Goal: Information Seeking & Learning: Find specific page/section

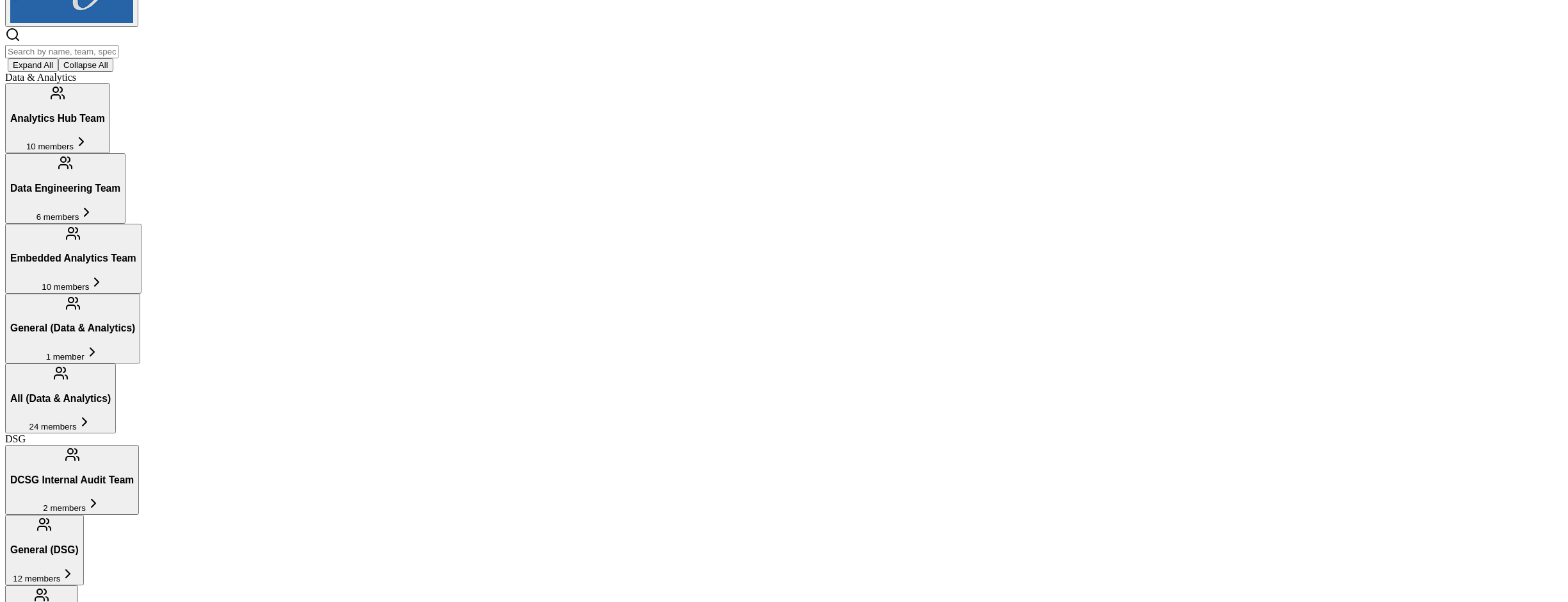
scroll to position [253, 0]
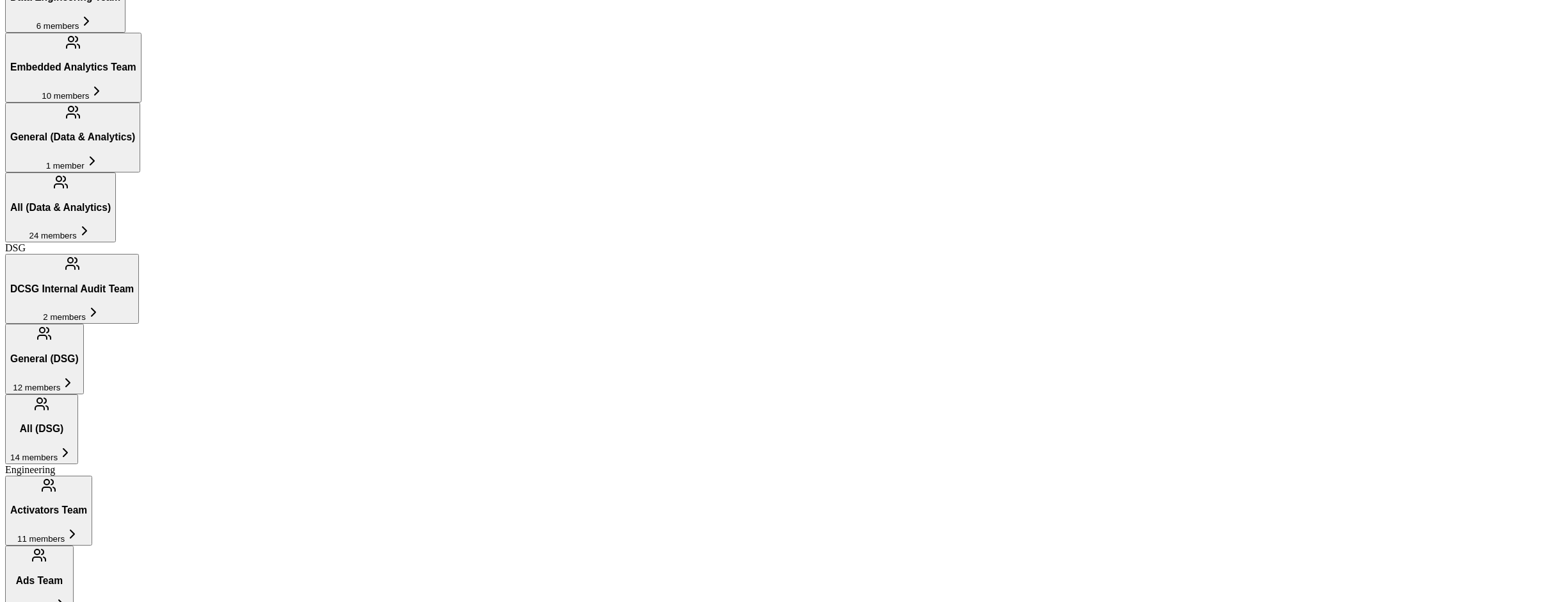
scroll to position [478, 0]
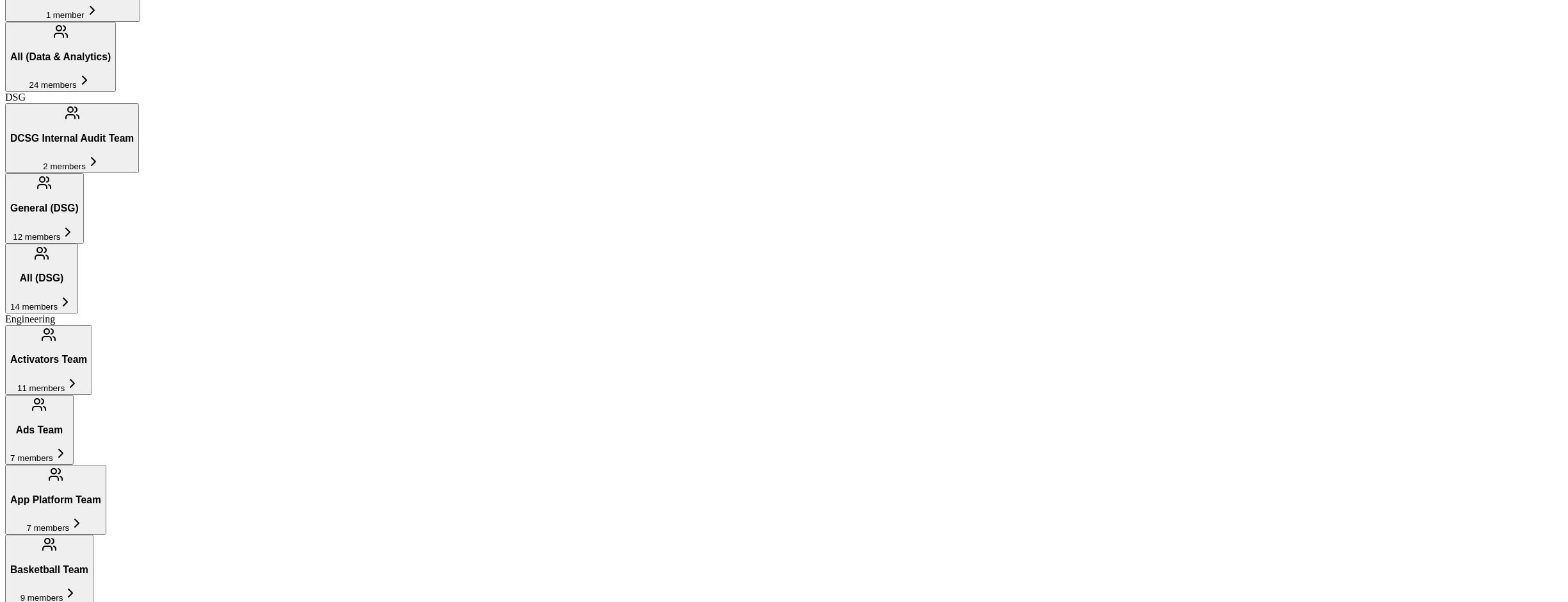
scroll to position [617, 0]
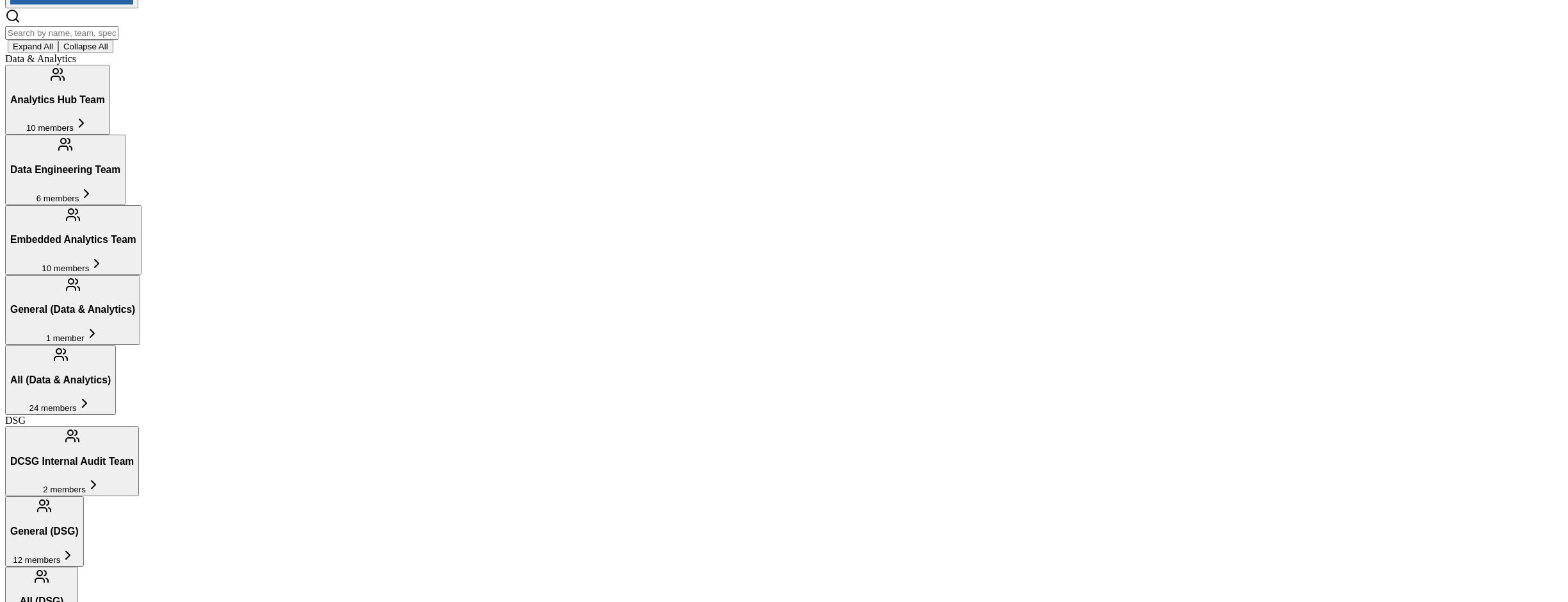
scroll to position [295, 0]
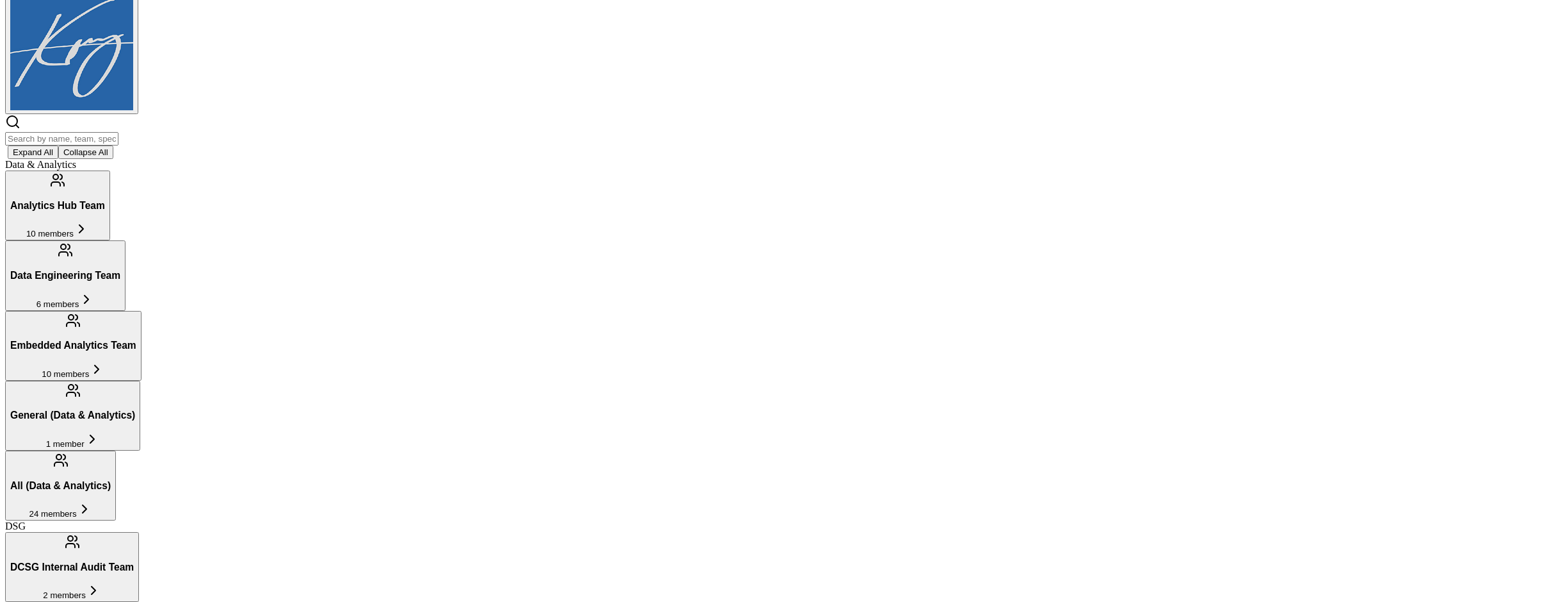
scroll to position [182, 0]
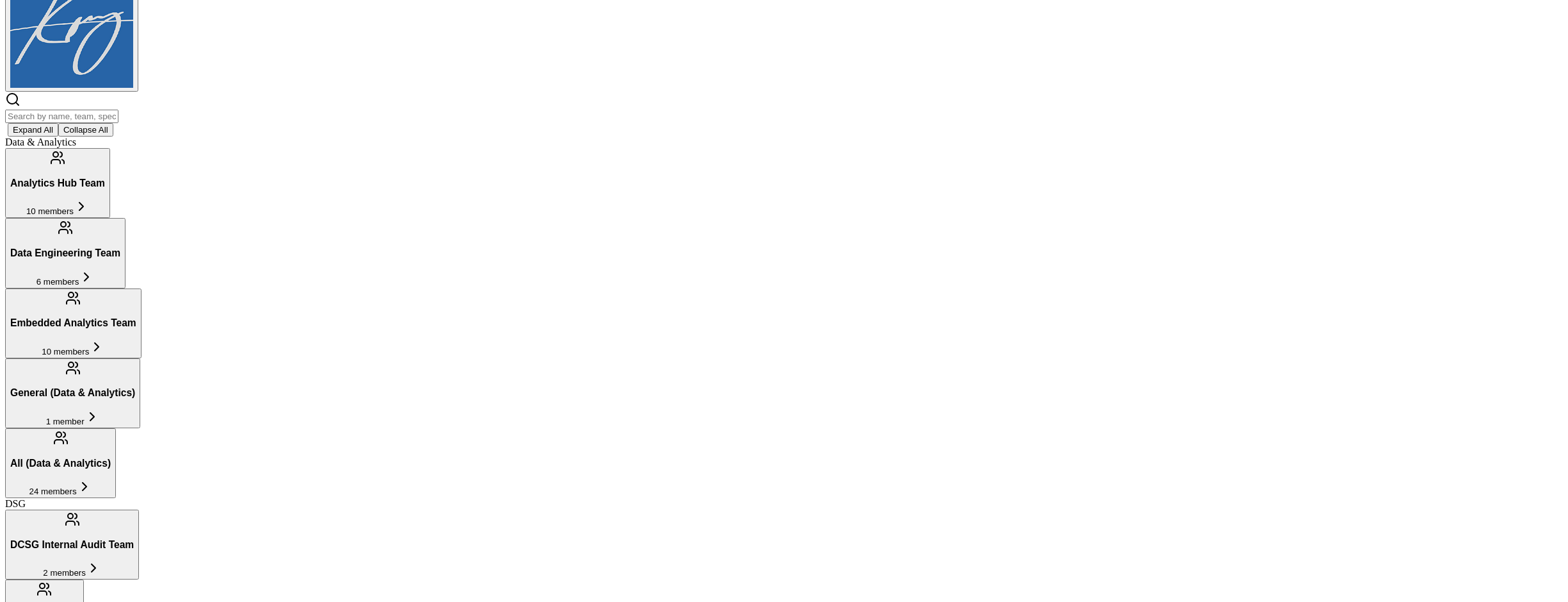
scroll to position [222, 0]
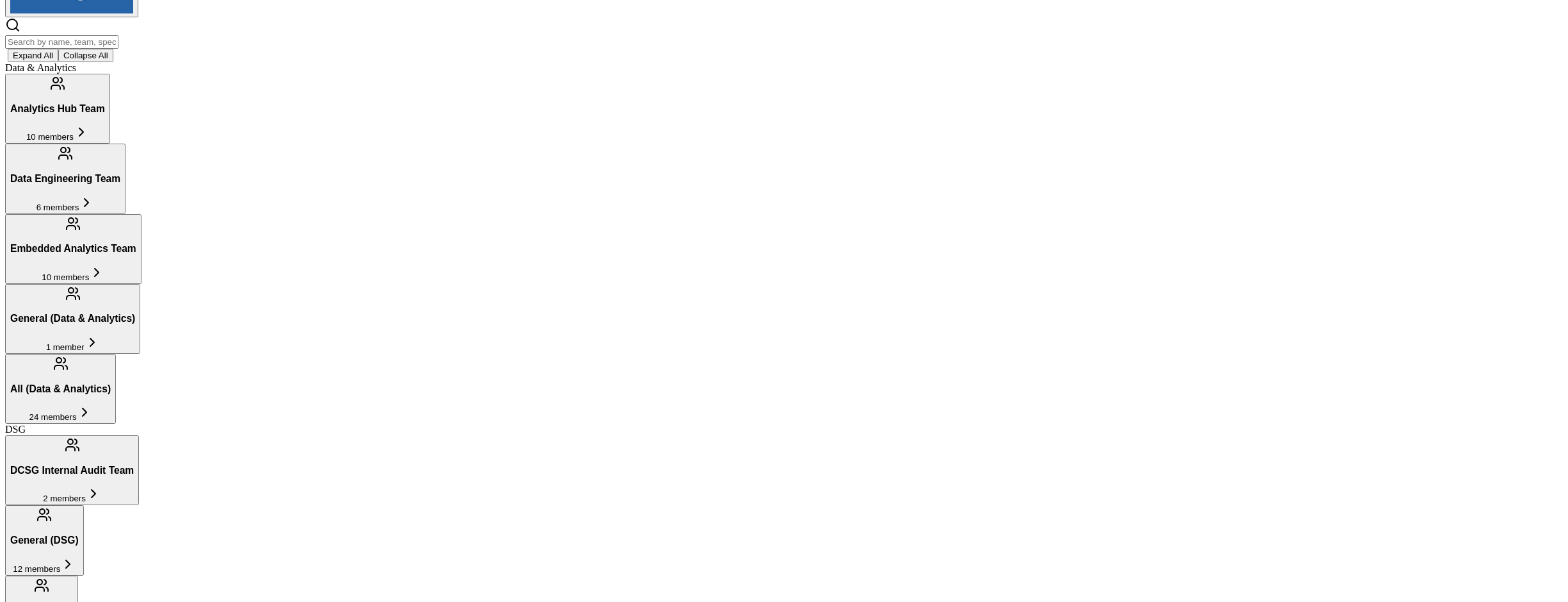
scroll to position [135, 0]
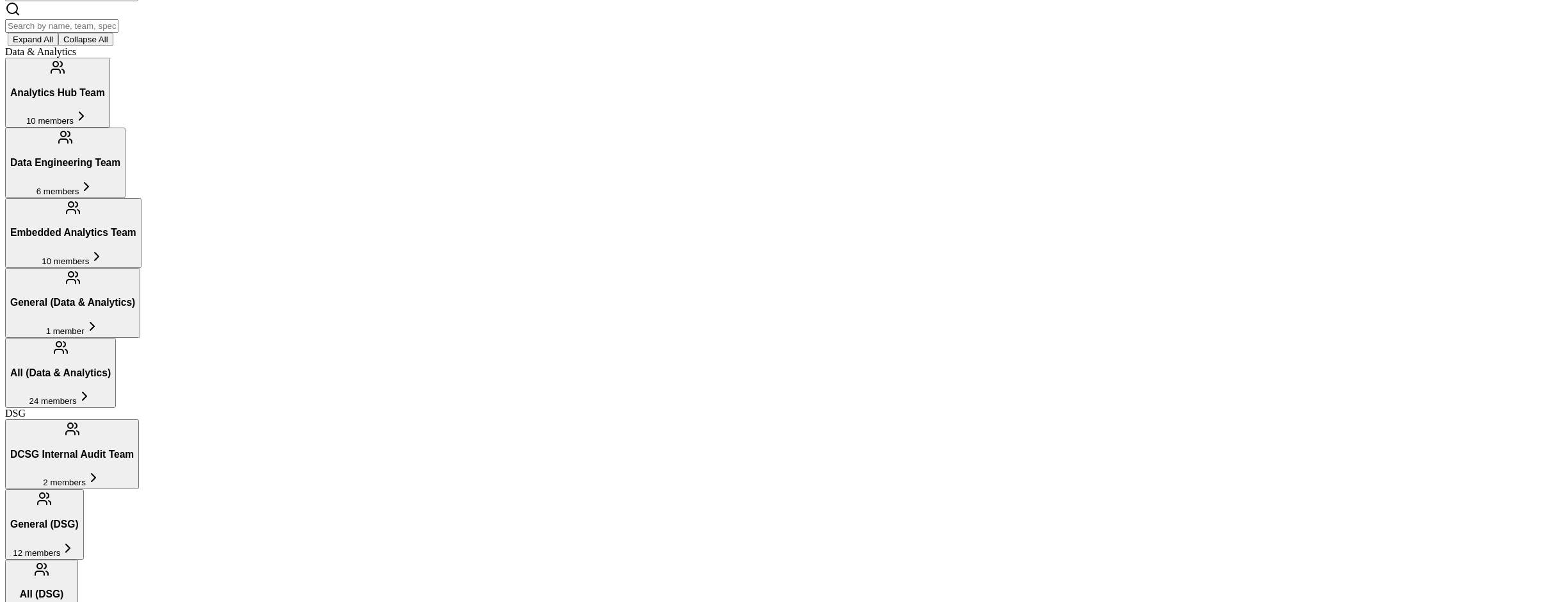
scroll to position [300, 0]
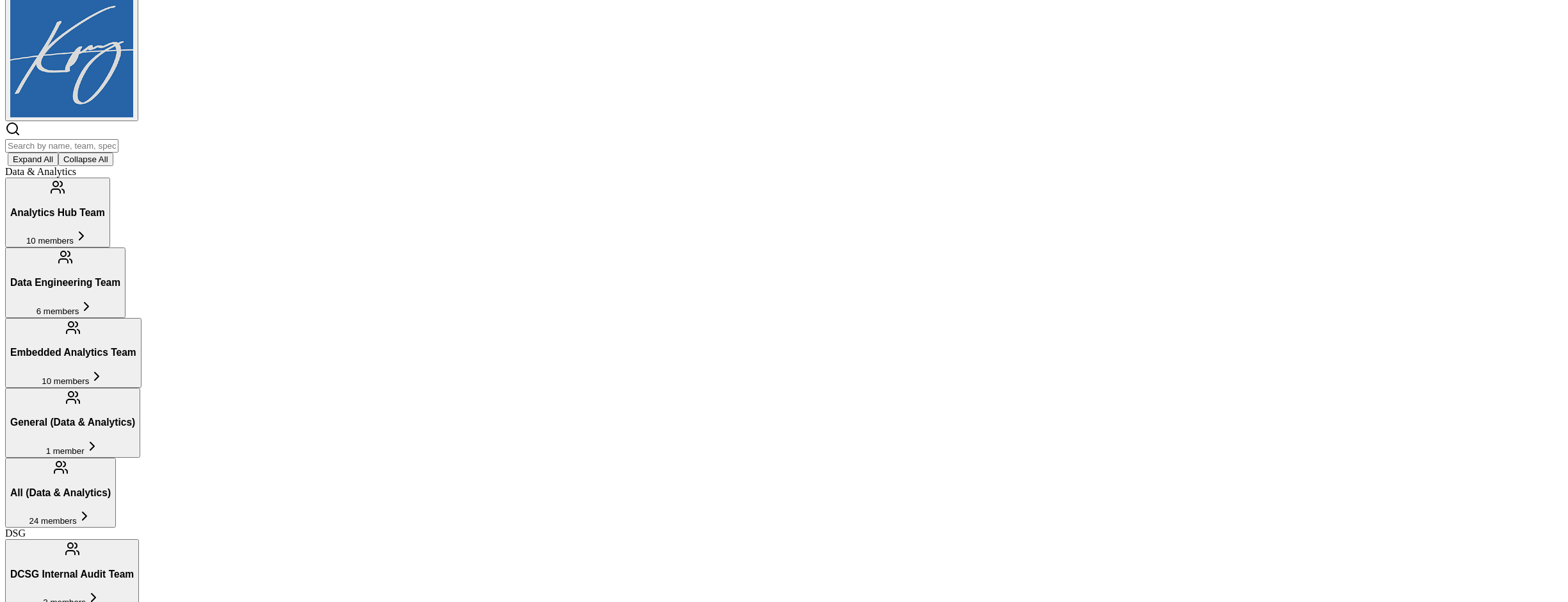
scroll to position [0, 0]
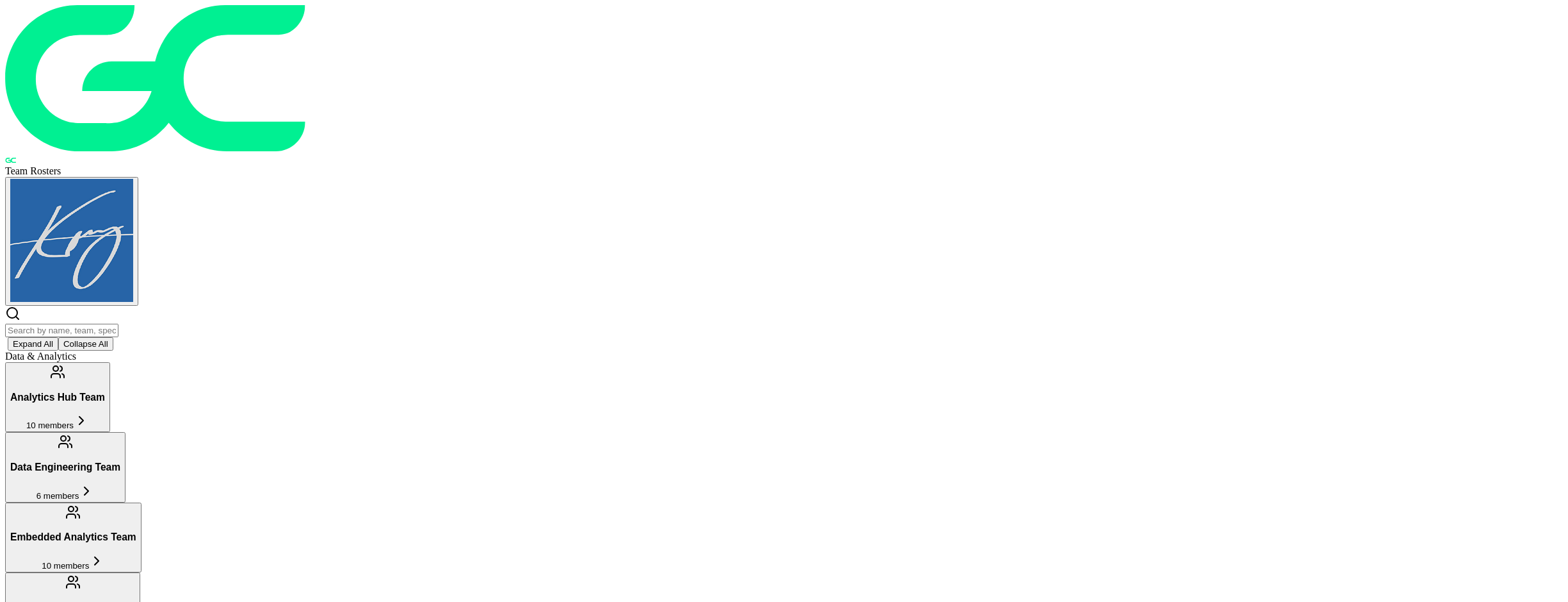
click at [118, 324] on input "text" at bounding box center [61, 330] width 113 height 13
click at [1154, 77] on header "Team Rosters Expand All Collapse All" at bounding box center [784, 177] width 1558 height 346
click at [58, 337] on button "Expand All" at bounding box center [33, 344] width 50 height 13
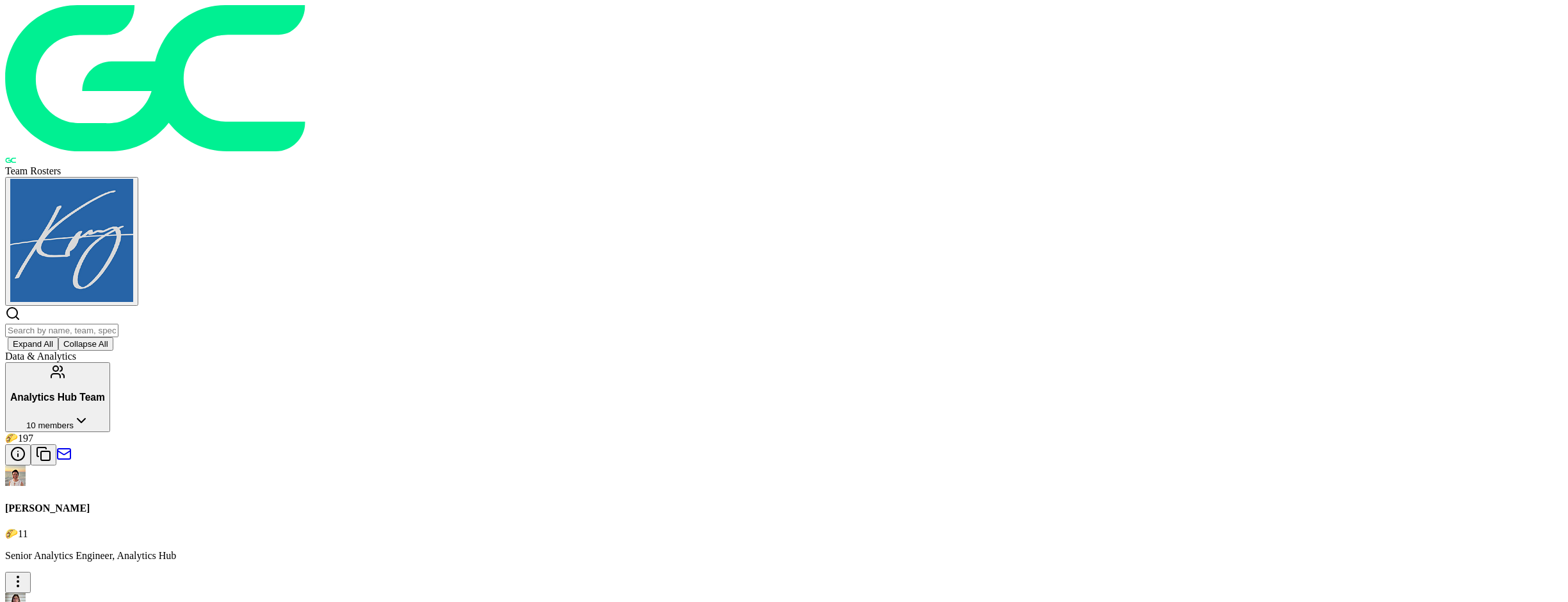
click at [113, 337] on button "Collapse All" at bounding box center [86, 344] width 55 height 13
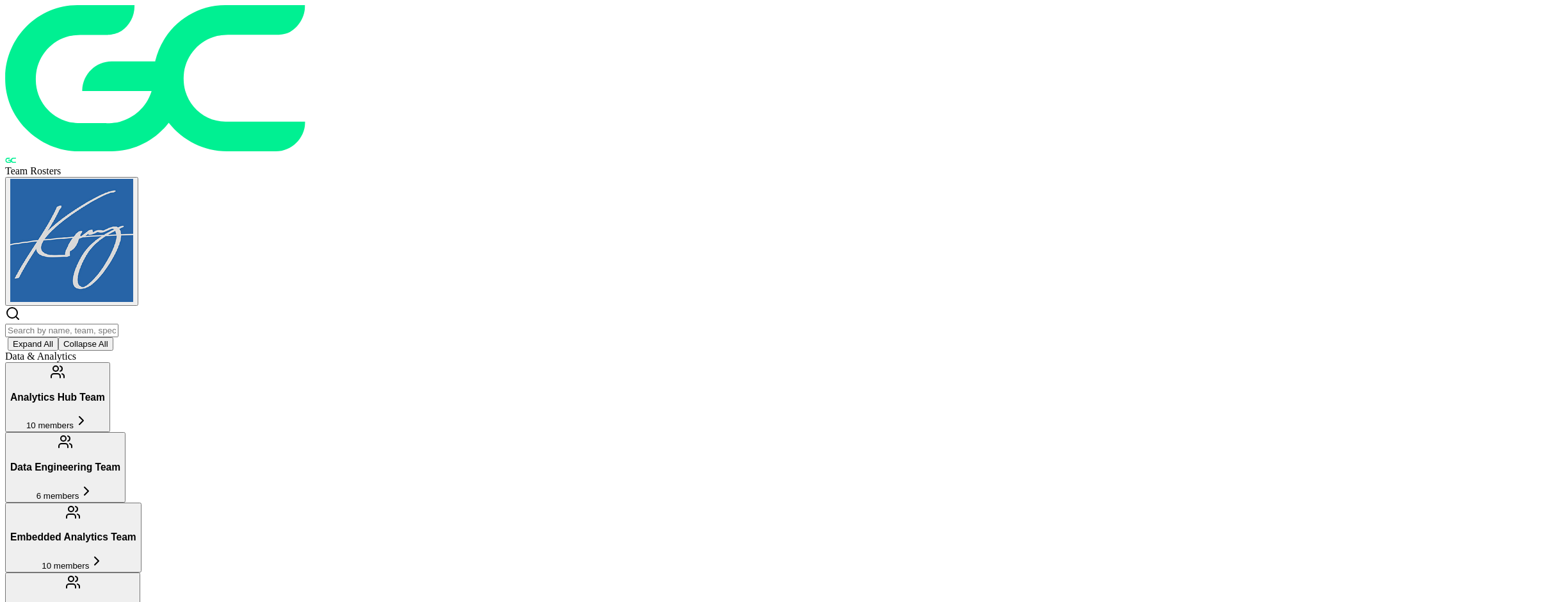
click at [104, 553] on icon at bounding box center [97, 561] width 15 height 15
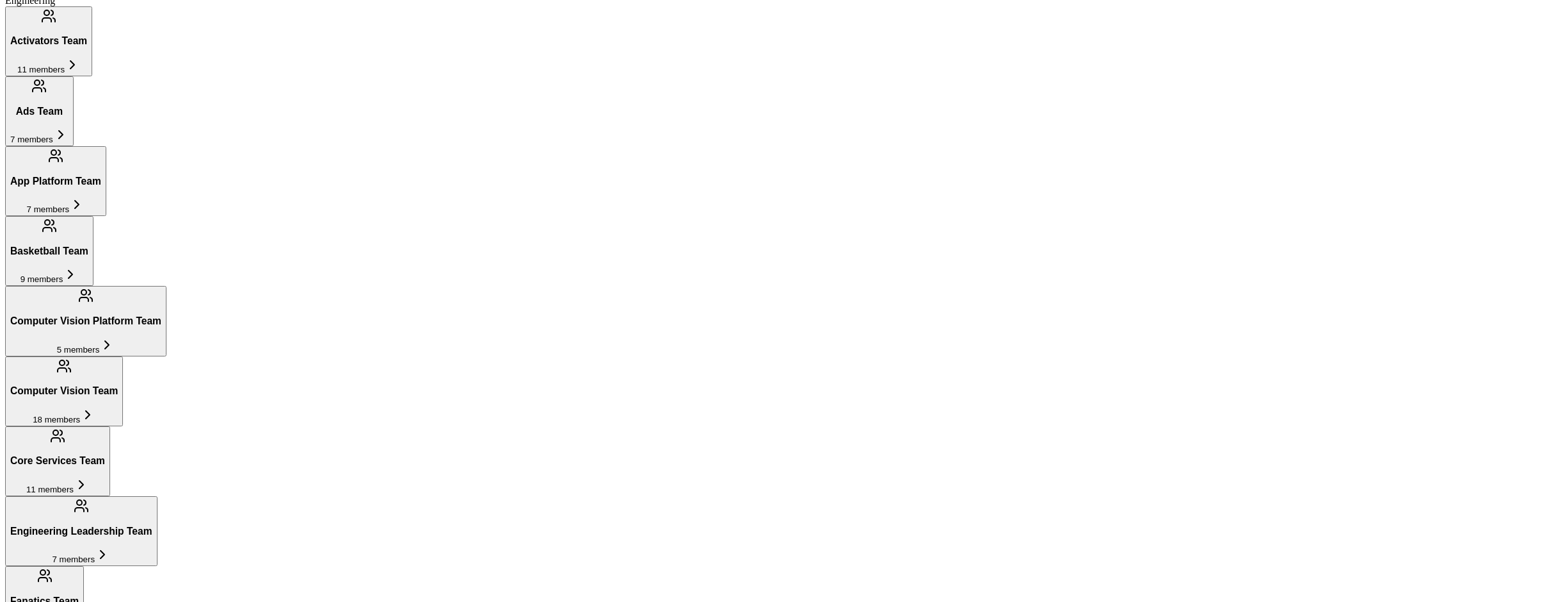
scroll to position [995, 0]
